Goal: Complete application form: Complete application form

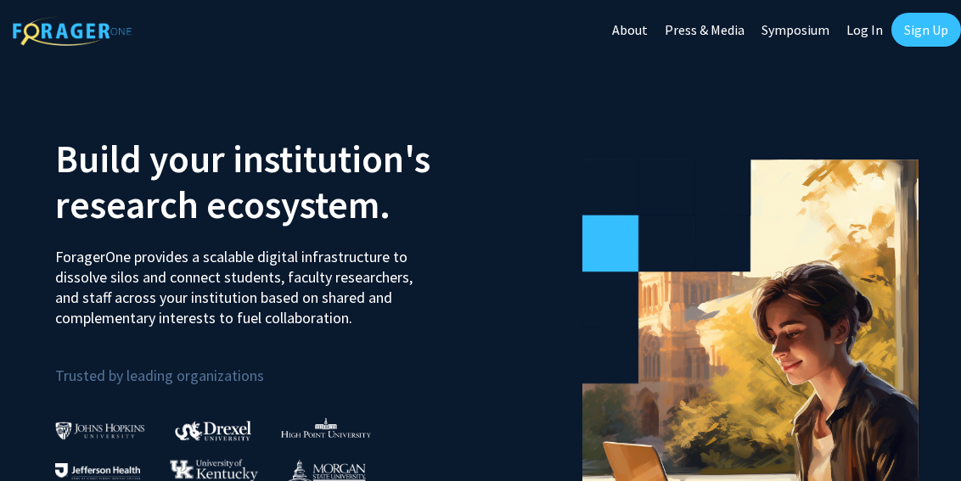
click at [865, 31] on link "Log In" at bounding box center [864, 29] width 53 height 59
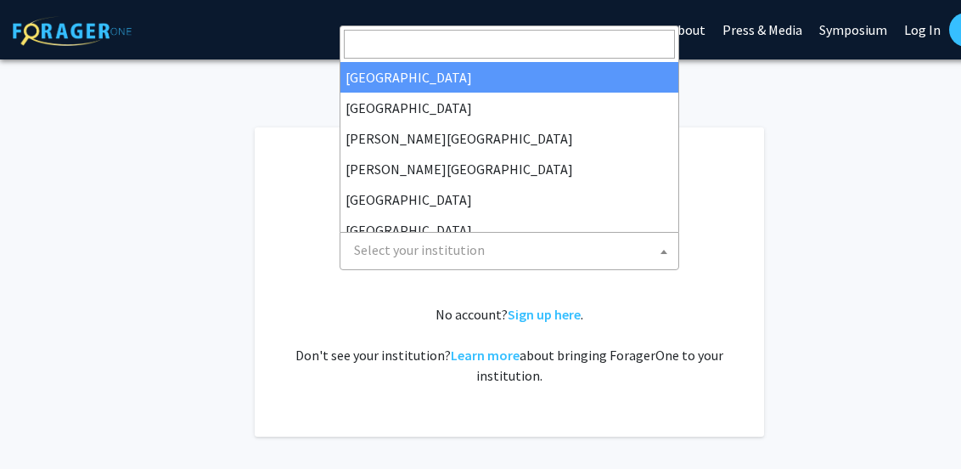
click at [367, 246] on span "Select your institution" at bounding box center [419, 249] width 131 height 17
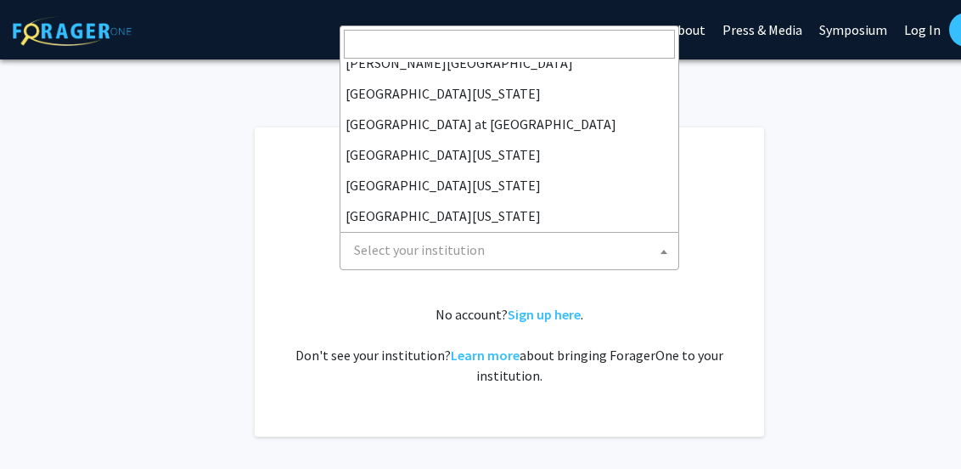
scroll to position [594, 0]
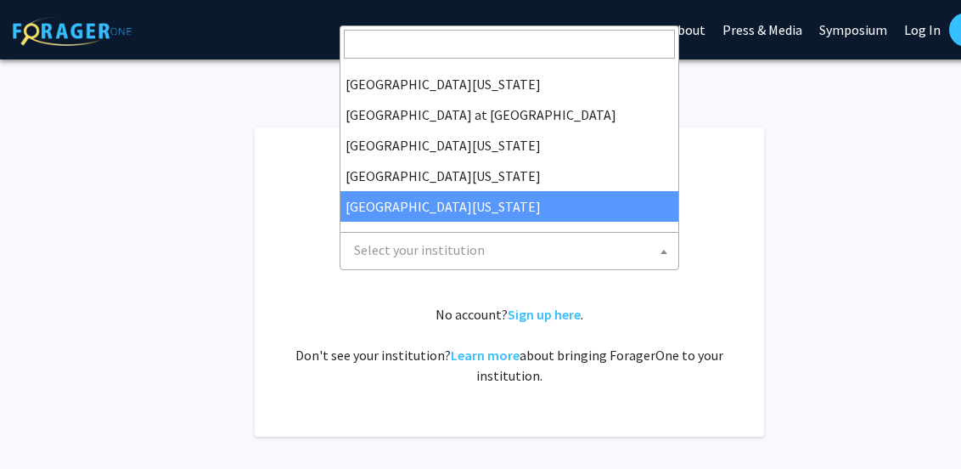
select select "33"
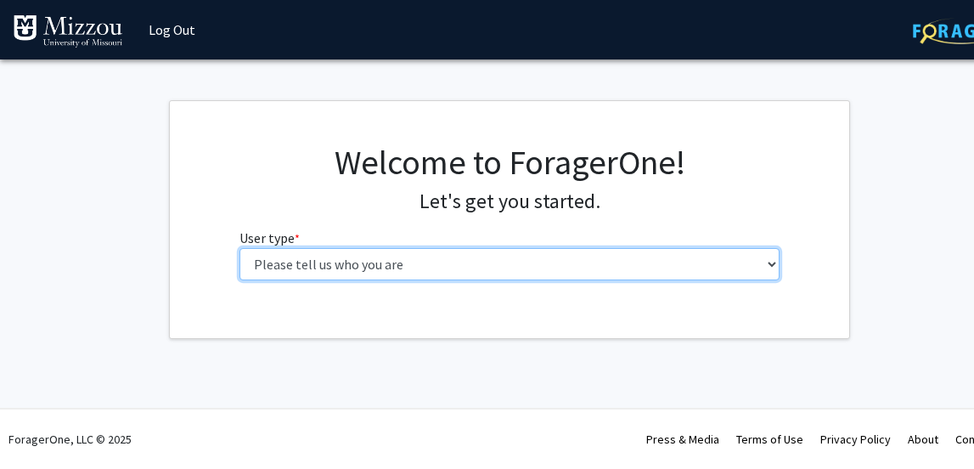
click at [772, 265] on select "Please tell us who you are Undergraduate Student Master's Student Doctoral Cand…" at bounding box center [509, 264] width 541 height 32
select select "5: faculty"
click at [239, 248] on select "Please tell us who you are Undergraduate Student Master's Student Doctoral Cand…" at bounding box center [509, 264] width 541 height 32
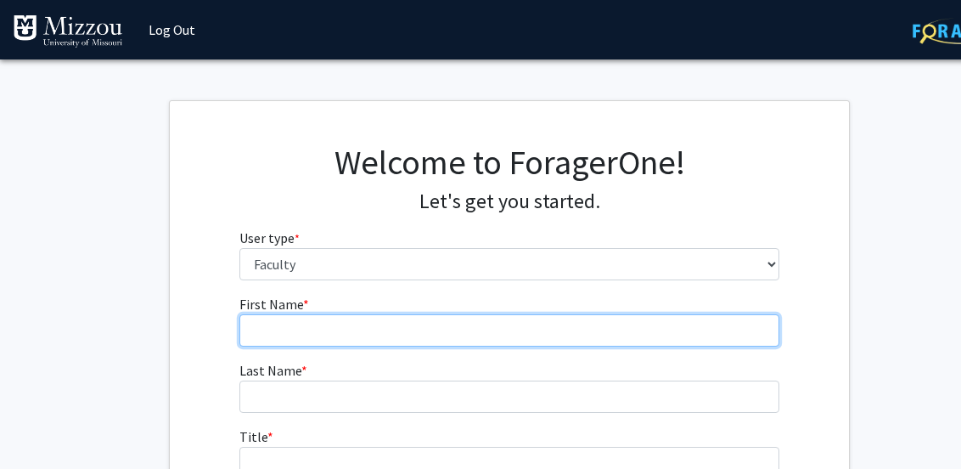
click at [270, 321] on input "First Name * required" at bounding box center [509, 330] width 541 height 32
type input "[PERSON_NAME]"
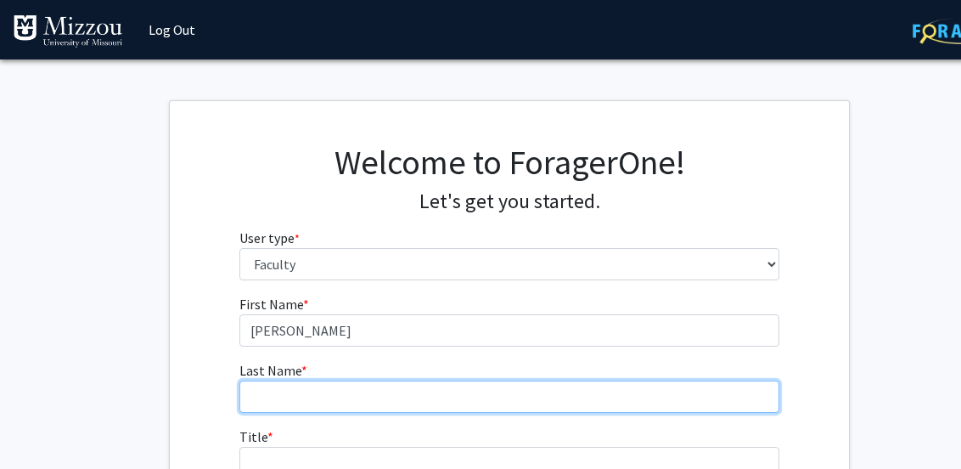
type input "Golzy"
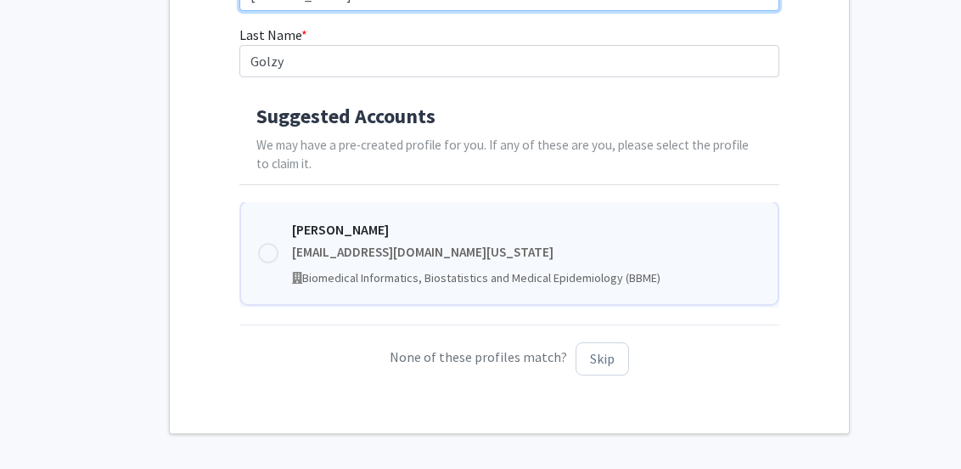
scroll to position [340, 0]
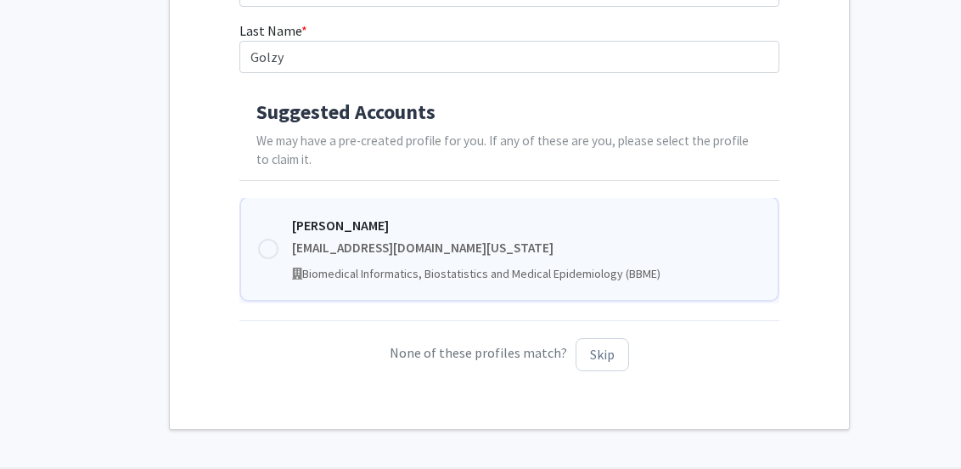
click at [269, 250] on div at bounding box center [268, 249] width 20 height 20
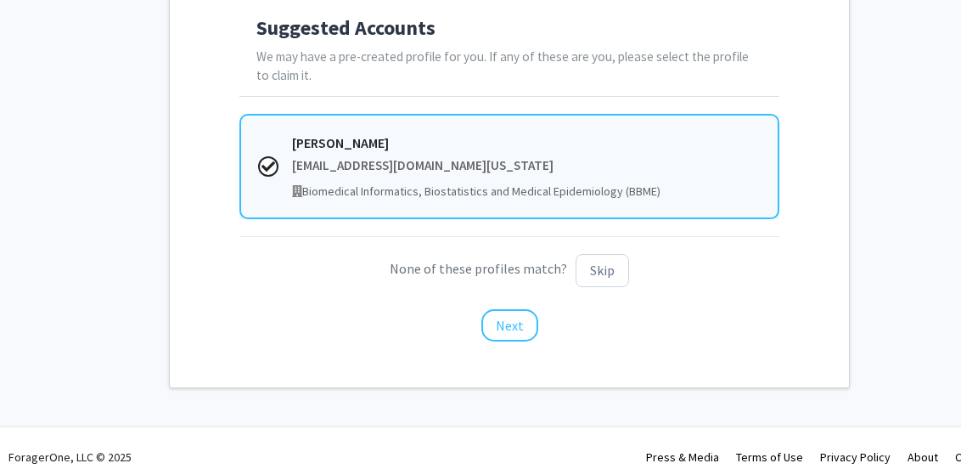
scroll to position [425, 0]
click at [510, 326] on button "Next" at bounding box center [509, 324] width 57 height 32
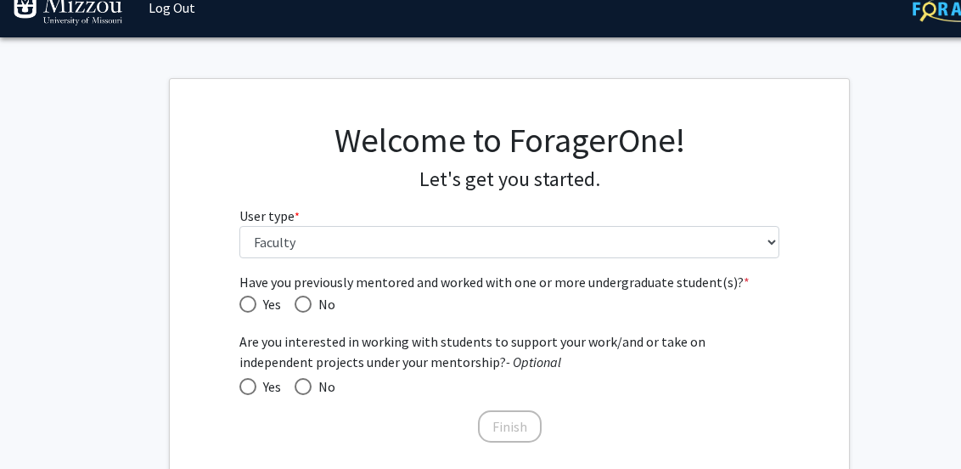
scroll to position [85, 0]
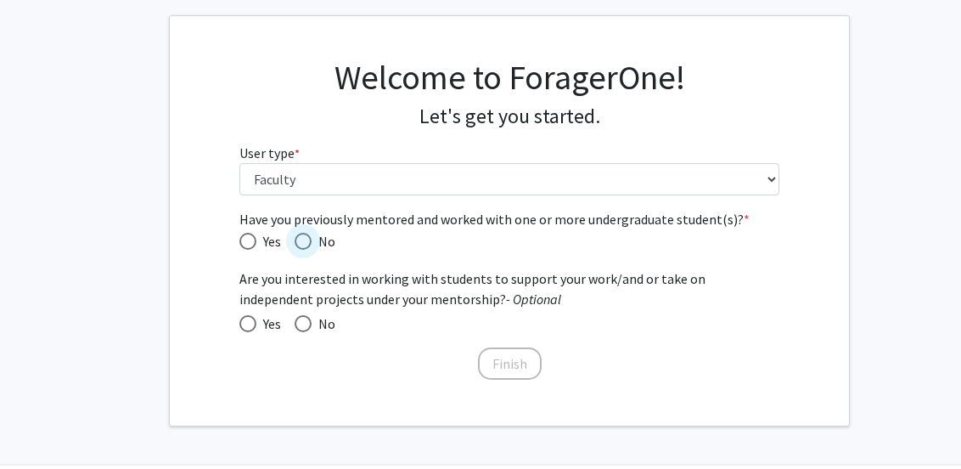
click at [303, 242] on span "Have you previously mentored and worked with one or more undergraduate student(…" at bounding box center [303, 241] width 17 height 17
click at [303, 242] on input "No" at bounding box center [303, 241] width 17 height 17
radio input "true"
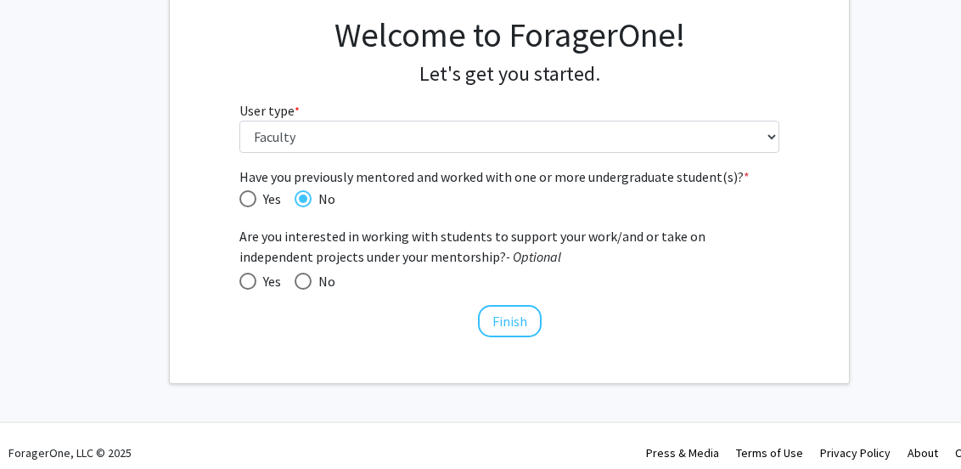
scroll to position [141, 0]
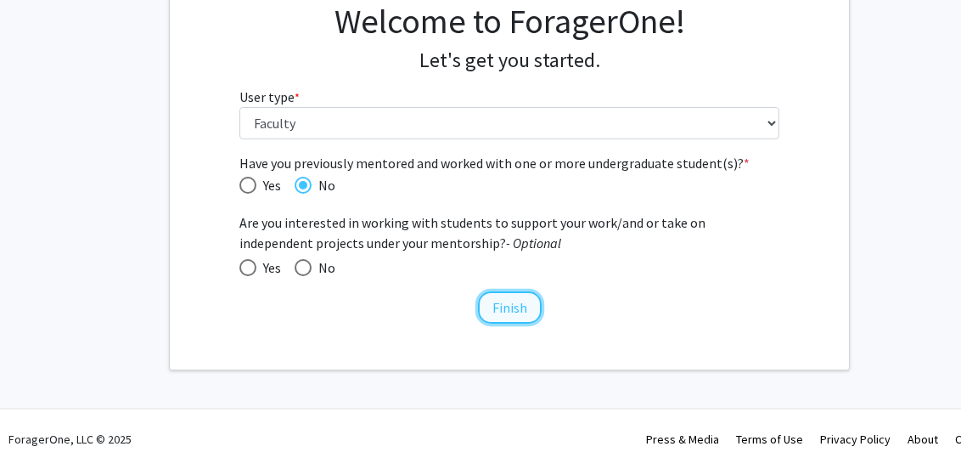
click at [509, 310] on button "Finish" at bounding box center [510, 307] width 64 height 32
